Goal: Complete application form

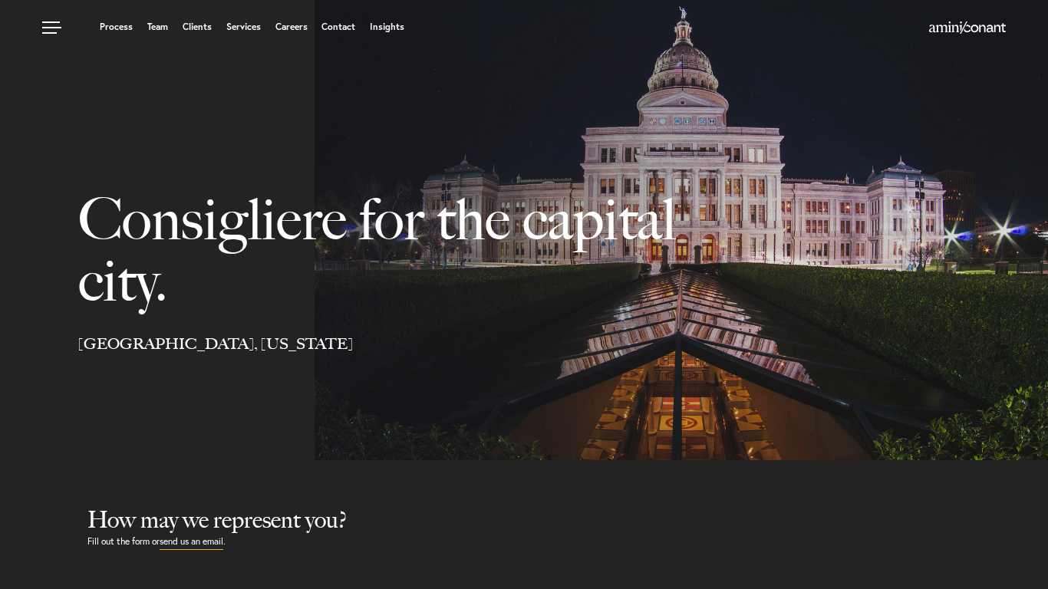
select select "Austin"
select select "Business and Civil Litigation"
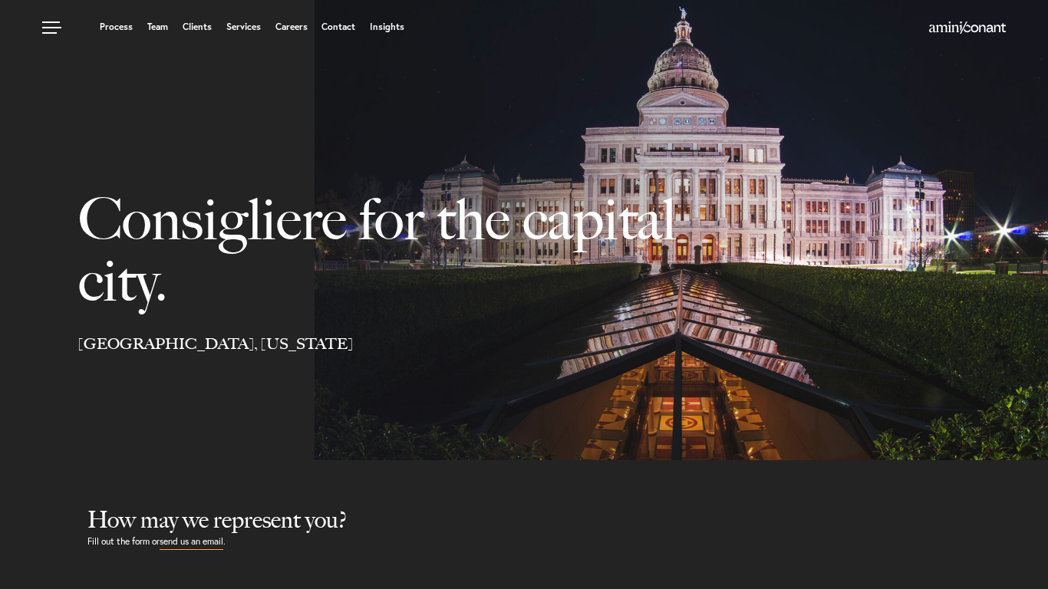
scroll to position [556, 0]
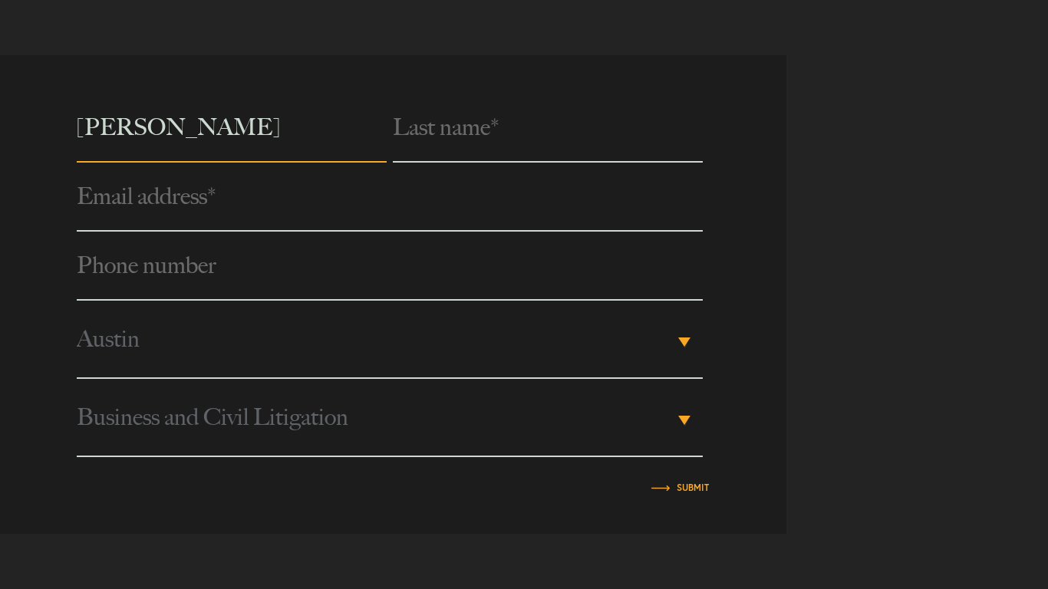
type input "Brenda Cruz"
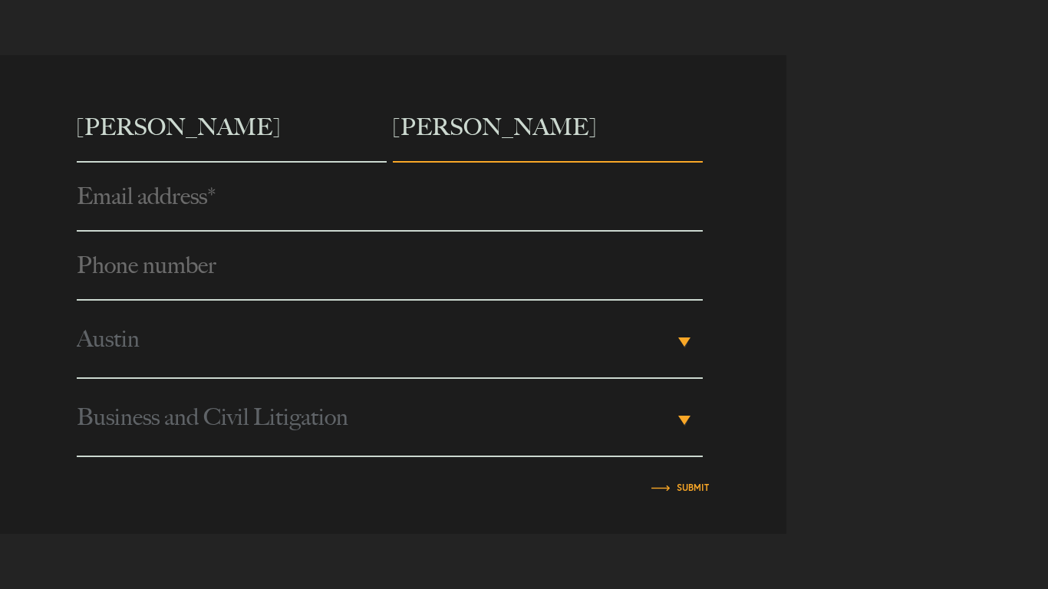
type input "Brenda Cruz"
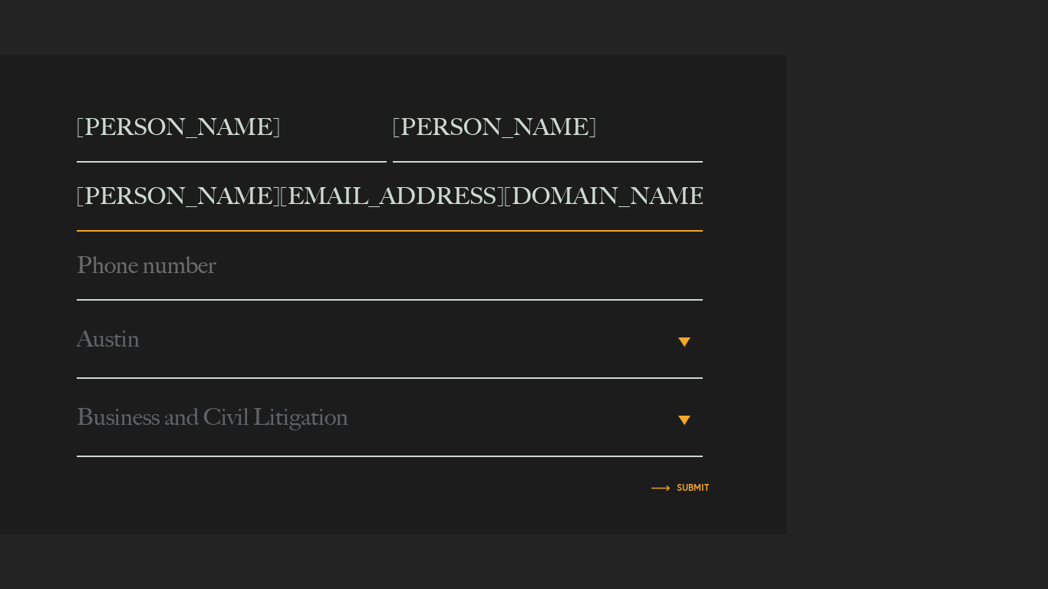
type input "b.cruz@virtualhelppartner.com"
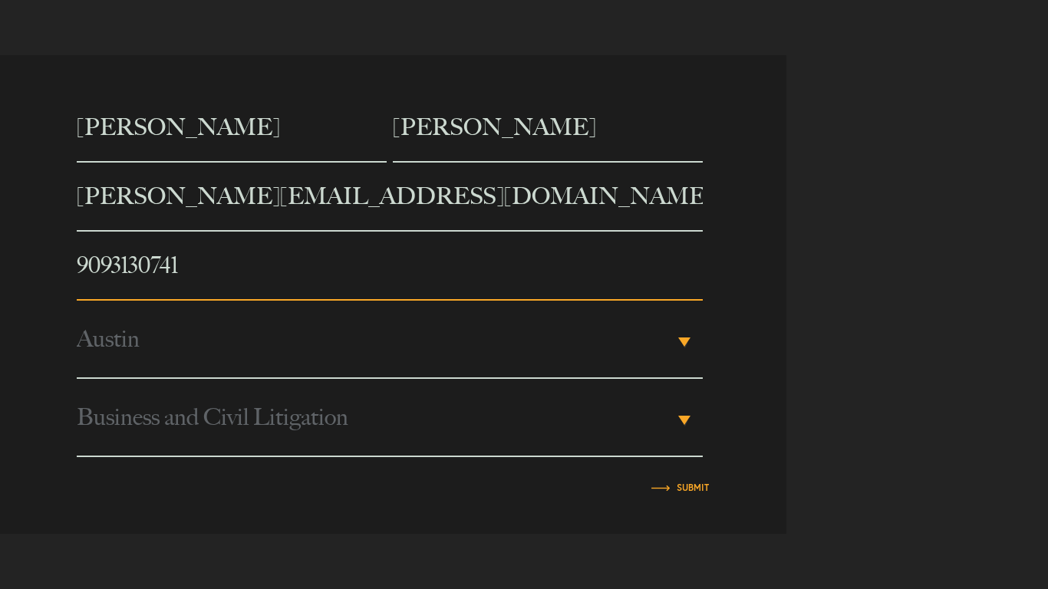
type input "9093130741"
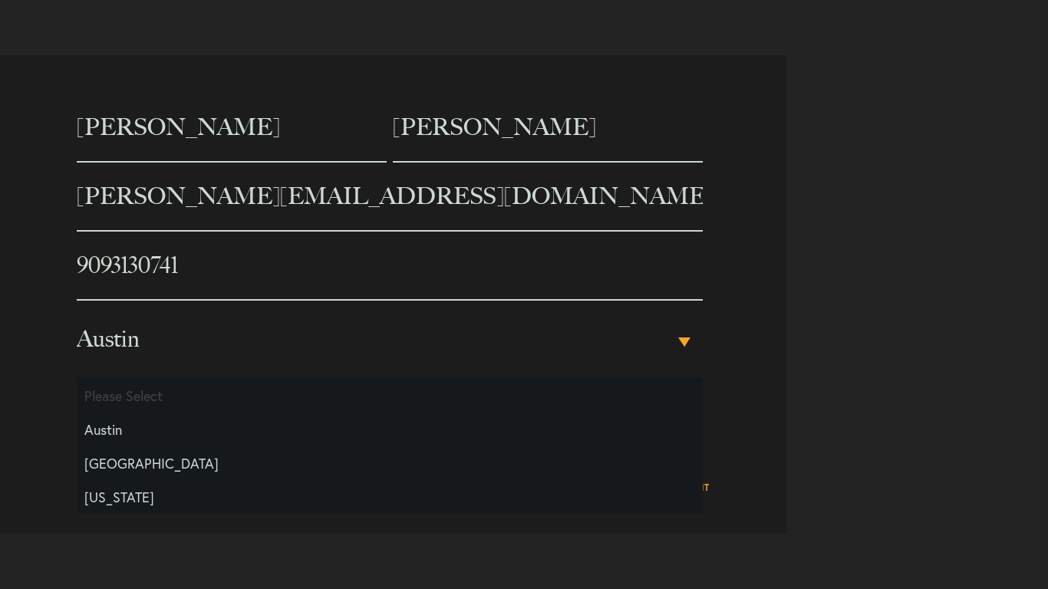
type input "Brenda Cruz"
select select "Something Else"
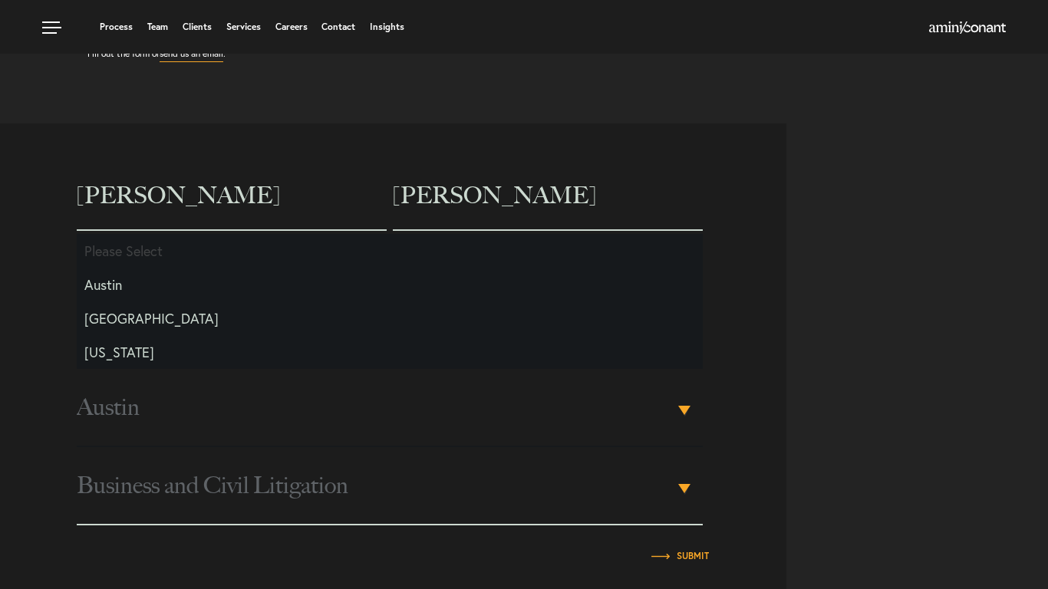
scroll to position [460, 0]
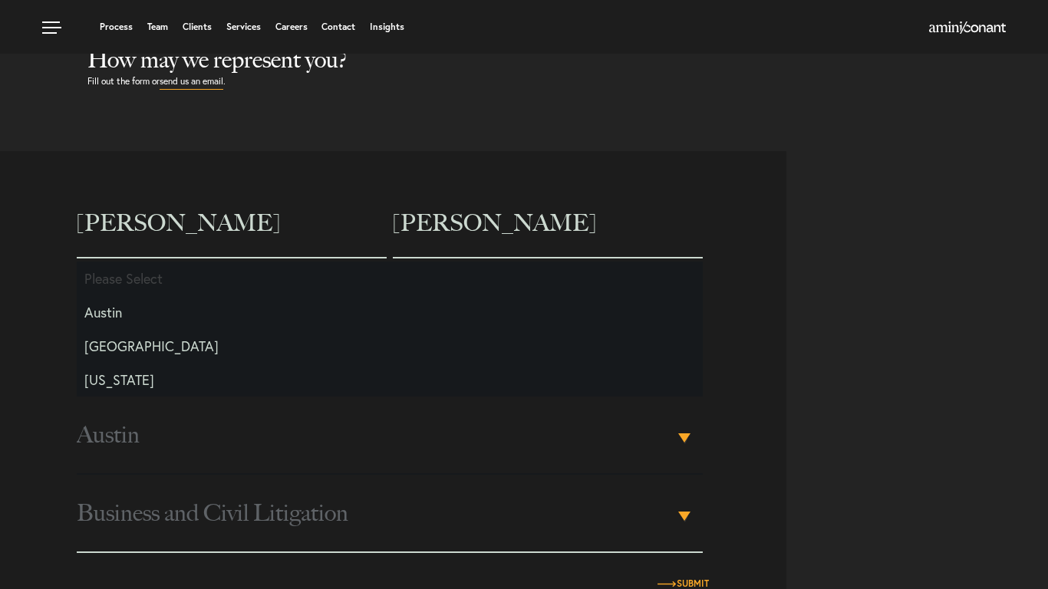
click at [693, 585] on input "Submit" at bounding box center [693, 583] width 32 height 9
